Goal: Task Accomplishment & Management: Complete application form

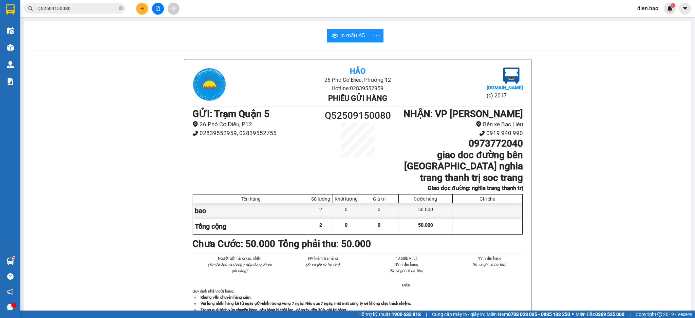
click at [121, 10] on icon "close-circle" at bounding box center [121, 8] width 4 height 4
paste input "Q52509140076"
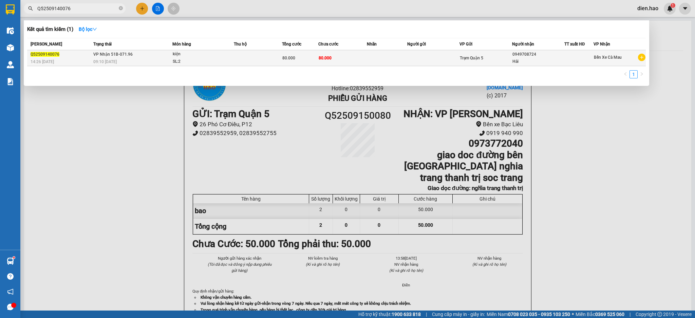
type input "Q52509140076"
click at [338, 59] on td "80.000" at bounding box center [342, 58] width 49 height 16
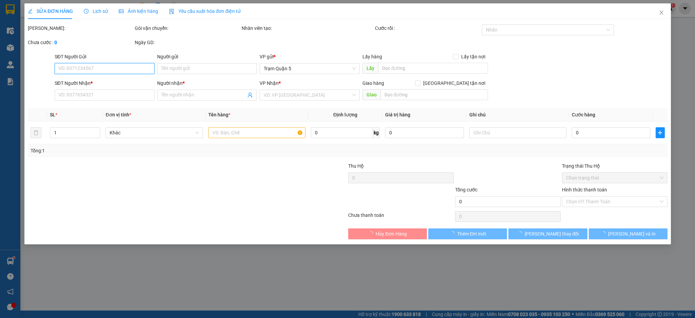
type input "0949708724"
type input "Hải"
type input "80.000"
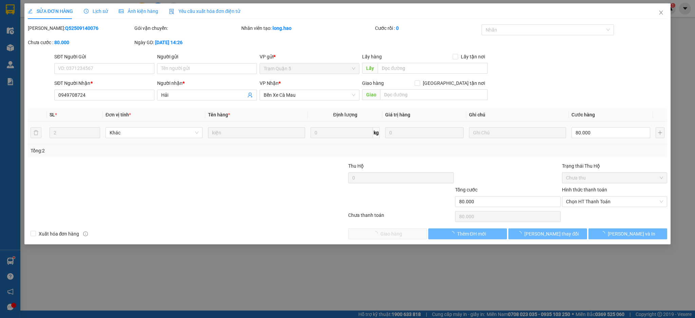
click at [622, 139] on div "80.000" at bounding box center [610, 133] width 78 height 14
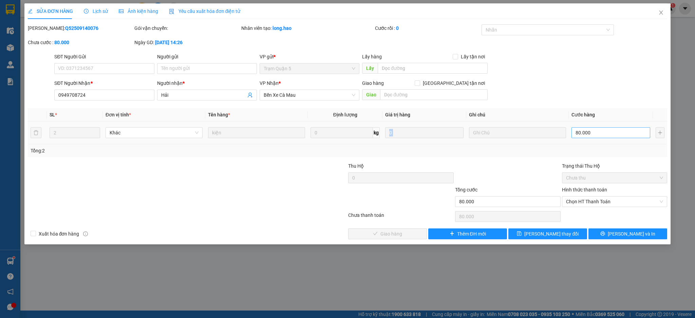
drag, startPoint x: 622, startPoint y: 139, endPoint x: 619, endPoint y: 136, distance: 4.0
click at [620, 138] on div "80.000" at bounding box center [610, 133] width 78 height 14
type input "0"
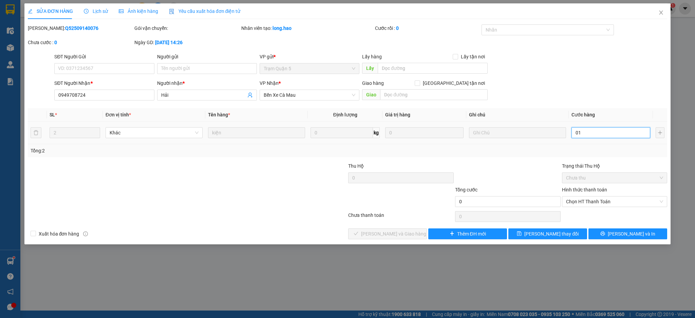
type input "01"
click at [545, 145] on div "Tổng: 2" at bounding box center [347, 150] width 639 height 13
type input "1.000"
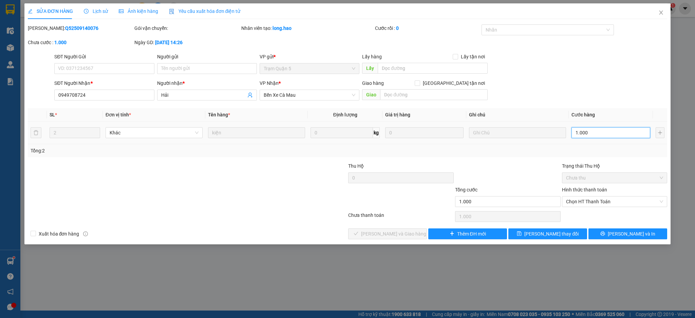
click at [592, 130] on input "1.000" at bounding box center [610, 132] width 78 height 11
type input "1.000.000"
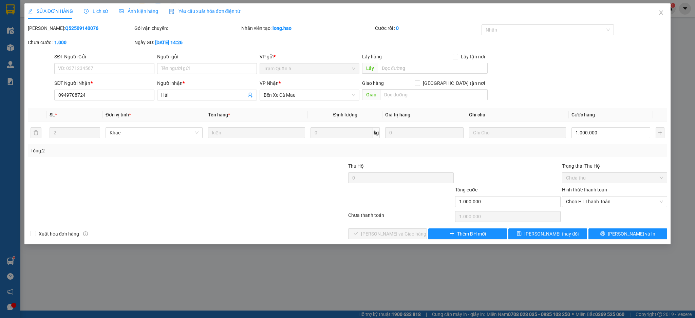
click at [511, 171] on div at bounding box center [507, 174] width 107 height 24
click at [610, 131] on input "1.000.000" at bounding box center [610, 132] width 78 height 11
type input "0"
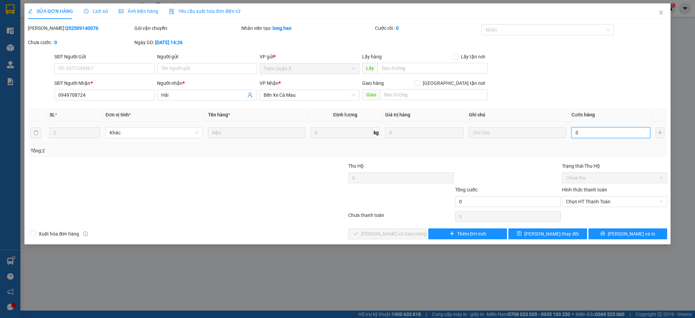
type input "0"
type input "1"
type input "001"
type input "1.000"
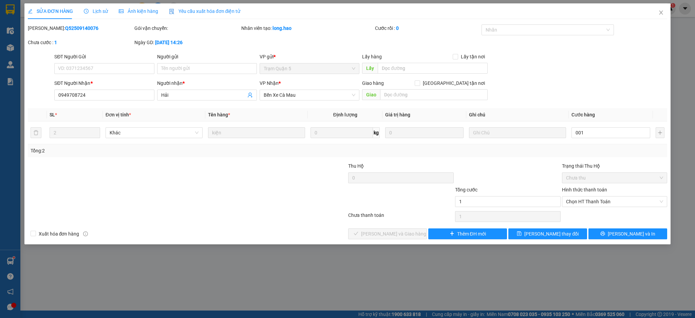
type input "1.000"
click at [482, 157] on div "Total Paid Fee 0 Total UnPaid Fee 80.000 Cash Collection Total Fee Mã ĐH: Q5250…" at bounding box center [347, 131] width 639 height 215
click at [596, 197] on span "Chọn HT Thanh Toán" at bounding box center [614, 201] width 97 height 10
click at [596, 210] on div "Tại văn phòng" at bounding box center [615, 215] width 106 height 11
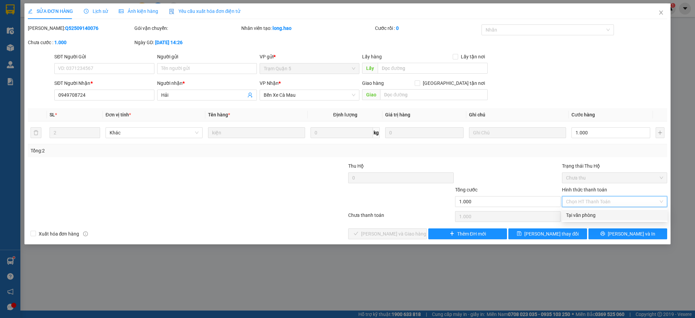
type input "0"
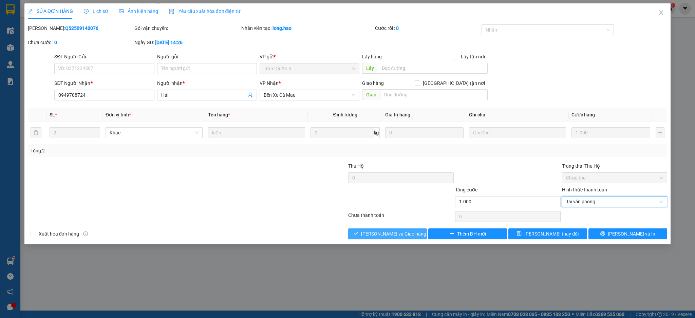
drag, startPoint x: 415, startPoint y: 234, endPoint x: 437, endPoint y: 225, distance: 23.9
click at [414, 235] on button "[PERSON_NAME] và Giao hàng" at bounding box center [387, 233] width 79 height 11
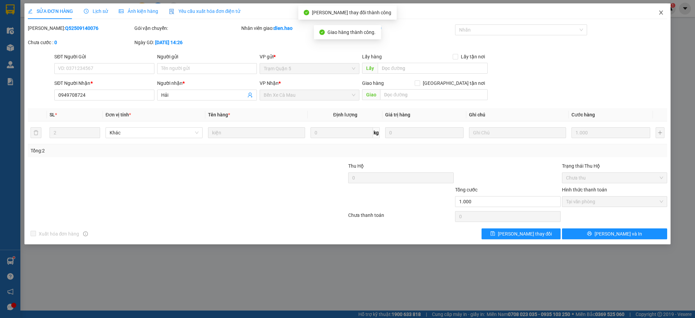
click at [661, 13] on icon "close" at bounding box center [661, 13] width 4 height 4
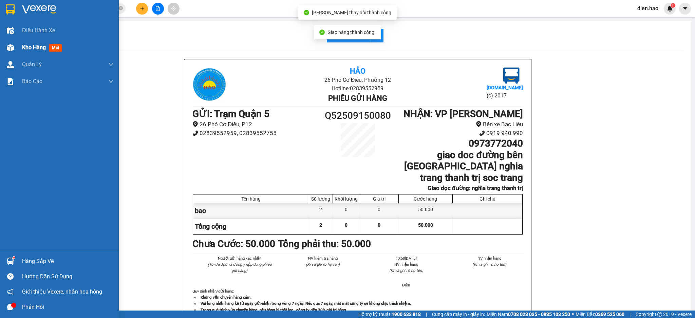
click at [34, 39] on div "Điều hành xe Kho hàng mới Quản [PERSON_NAME] lý chuyến Quản lý khách hàng Quản …" at bounding box center [59, 136] width 119 height 228
click at [36, 46] on span "Kho hàng" at bounding box center [34, 47] width 24 height 6
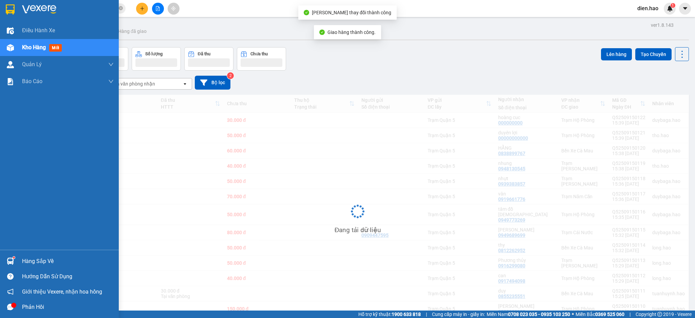
click at [36, 46] on div "ver 1.8.143 Kho gửi Trên xe Kho nhận Hàng đã giao Đơn hàng Khối lượng Số lượng …" at bounding box center [358, 180] width 668 height 321
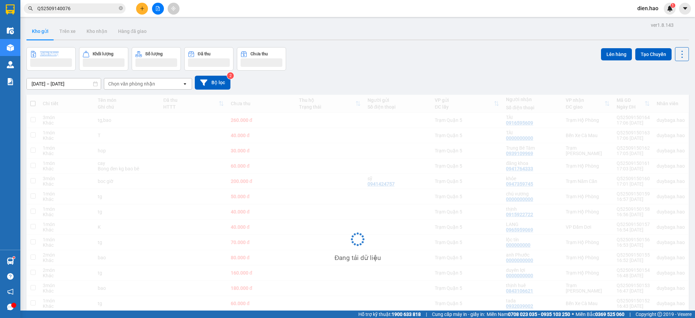
click at [36, 46] on div "ver 1.8.143 Kho gửi Trên xe Kho nhận Hàng đã giao Đơn hàng Khối lượng Số lượng …" at bounding box center [358, 208] width 668 height 376
